Goal: Task Accomplishment & Management: Manage account settings

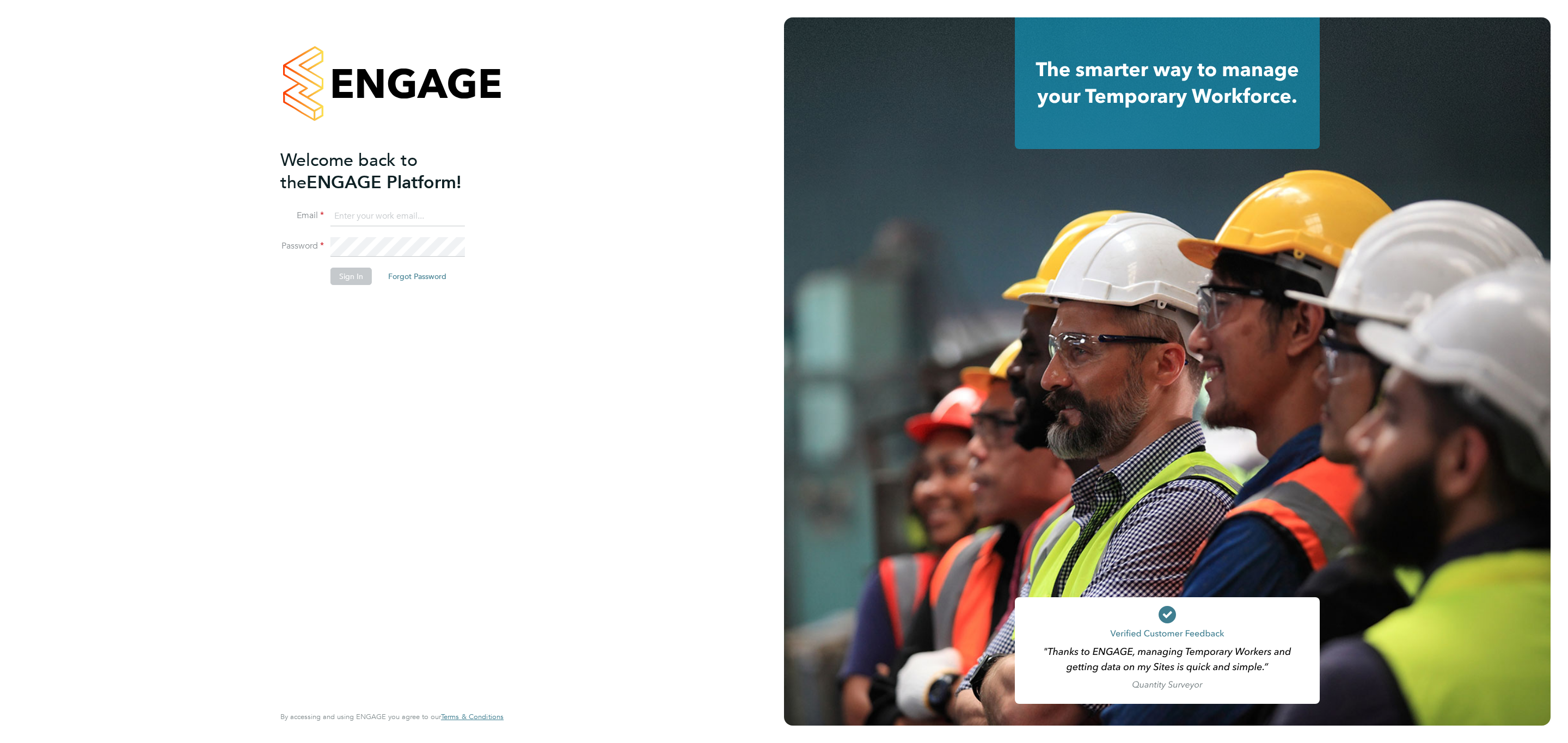
type input "pledingham@psrsolutions.co.uk"
click at [352, 270] on button "Sign In" at bounding box center [351, 276] width 42 height 17
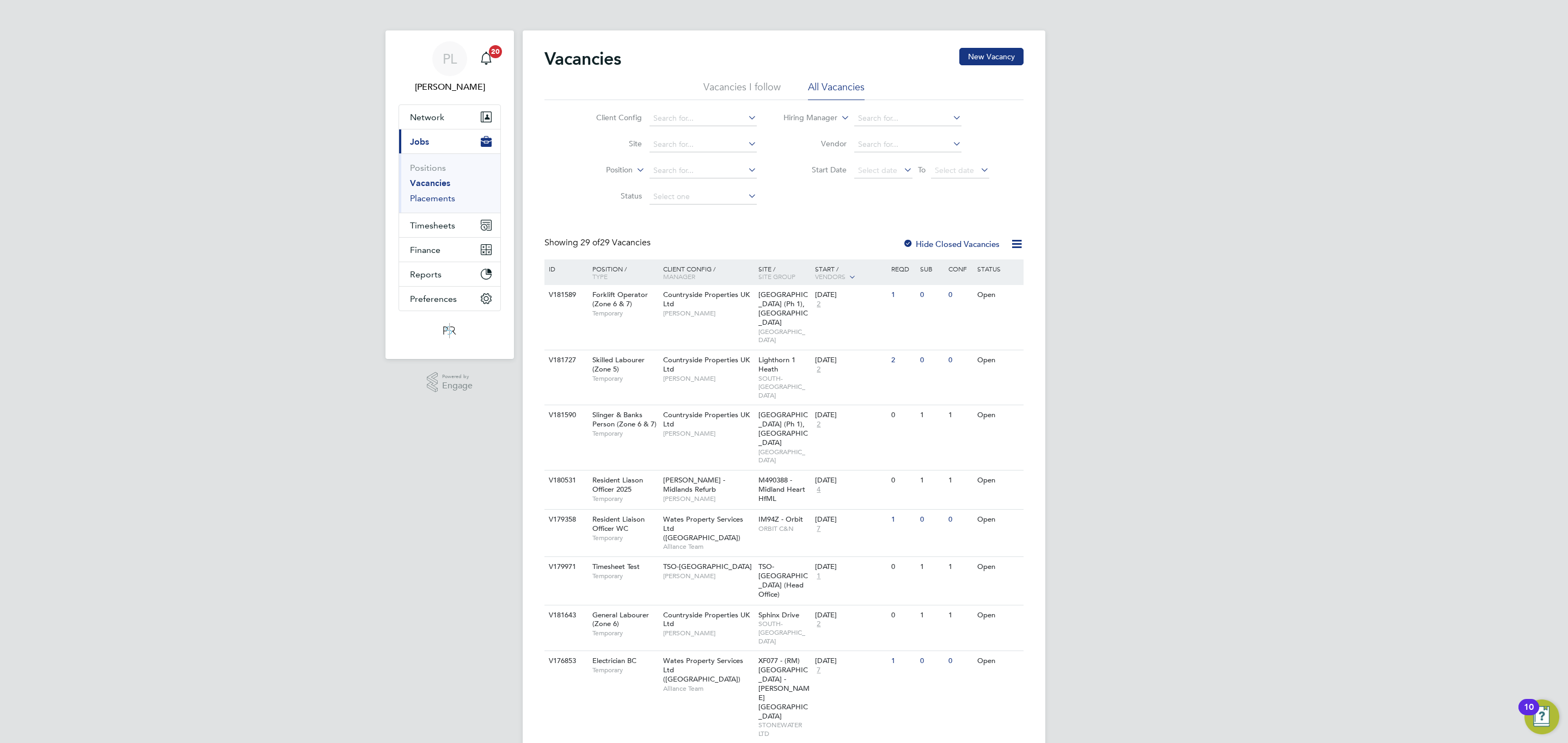
click at [425, 198] on link "Placements" at bounding box center [432, 198] width 45 height 11
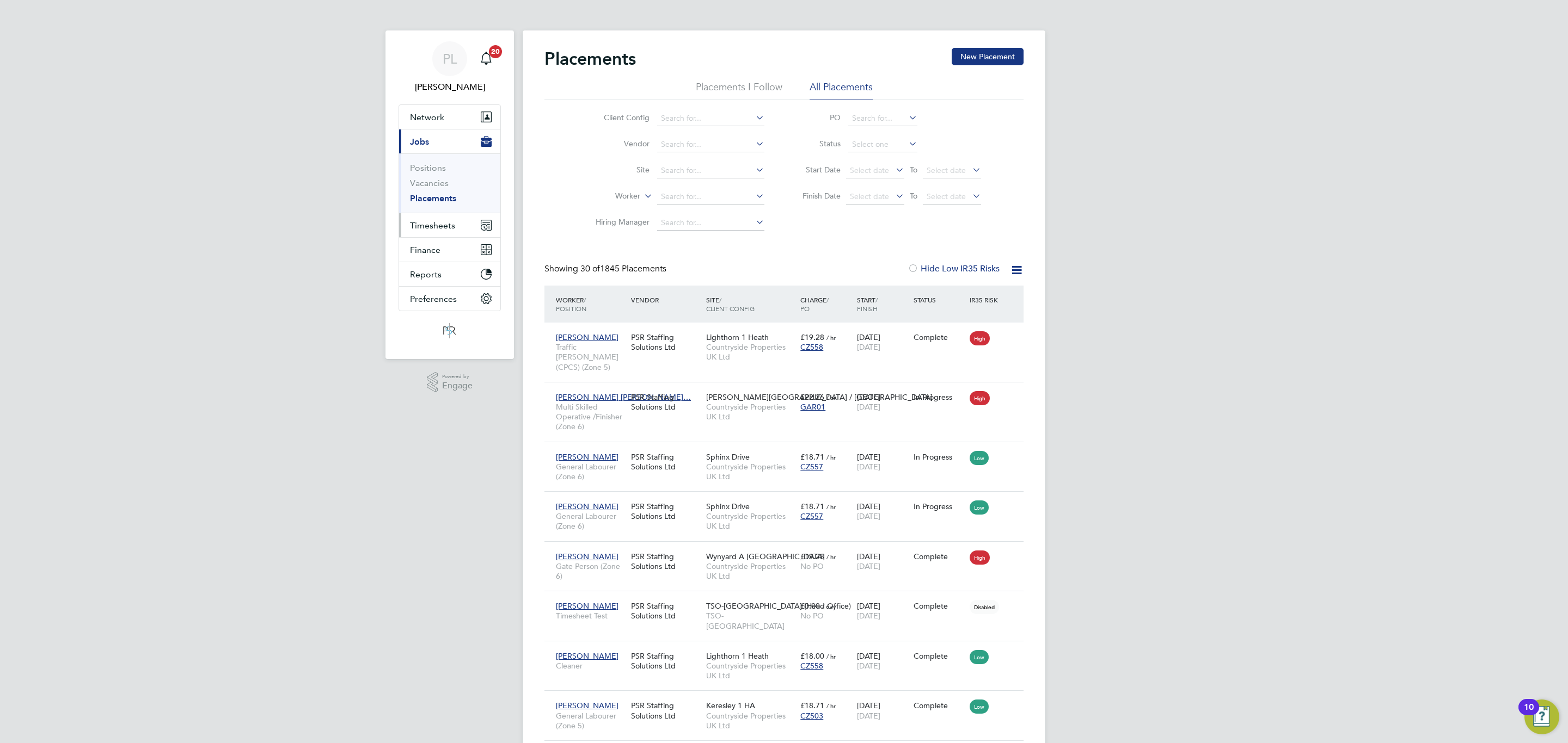
click at [416, 222] on span "Timesheets" at bounding box center [432, 225] width 45 height 11
click at [423, 189] on link "Timesheets" at bounding box center [432, 192] width 45 height 11
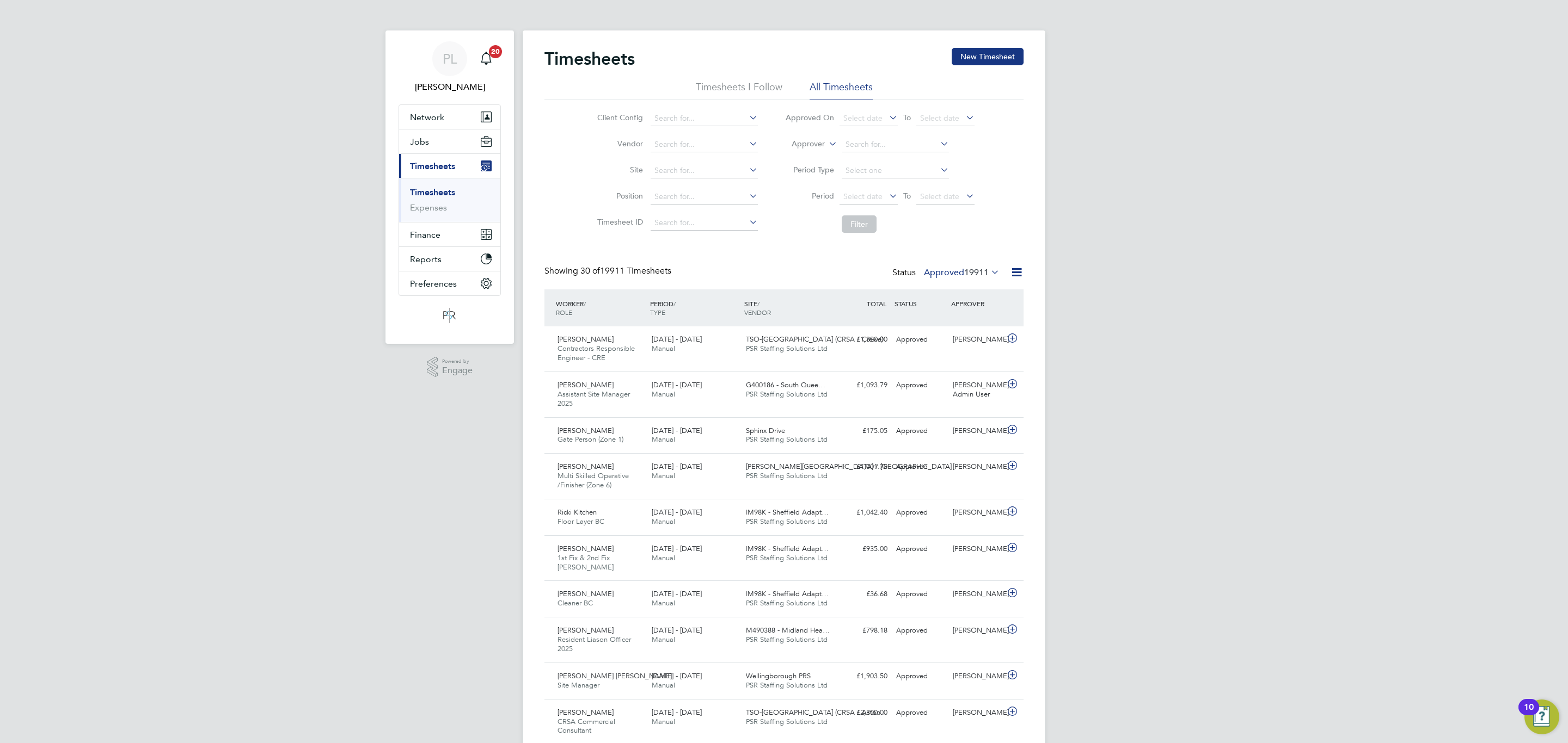
click at [827, 143] on icon at bounding box center [827, 141] width 0 height 10
click at [801, 151] on li "Worker" at bounding box center [799, 157] width 54 height 14
click at [861, 142] on input at bounding box center [895, 145] width 107 height 15
type input "i"
type input "chal"
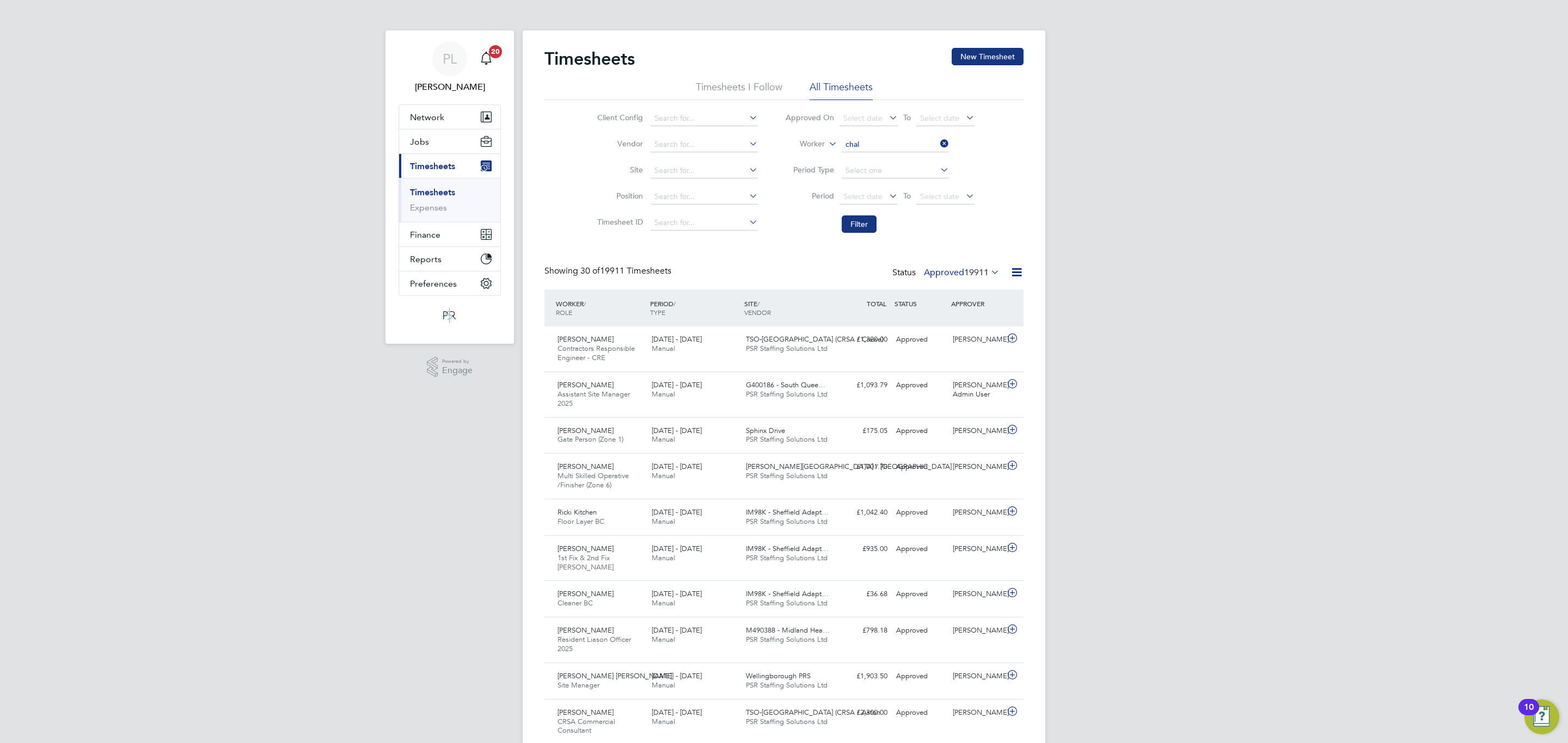
click at [861, 154] on li "Worker" at bounding box center [880, 144] width 217 height 26
click at [861, 144] on input at bounding box center [895, 145] width 107 height 15
type input "[PERSON_NAME]"
click at [855, 227] on button "Filter" at bounding box center [859, 224] width 35 height 17
